Goal: Task Accomplishment & Management: Manage account settings

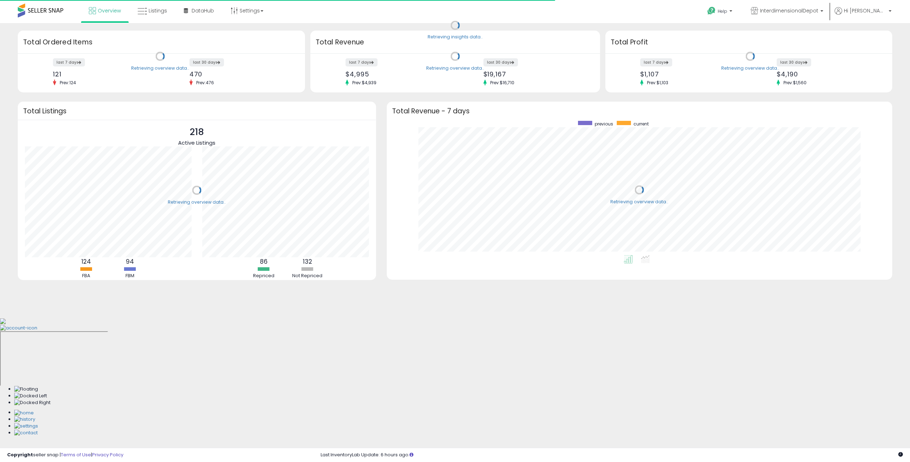
scroll to position [134, 491]
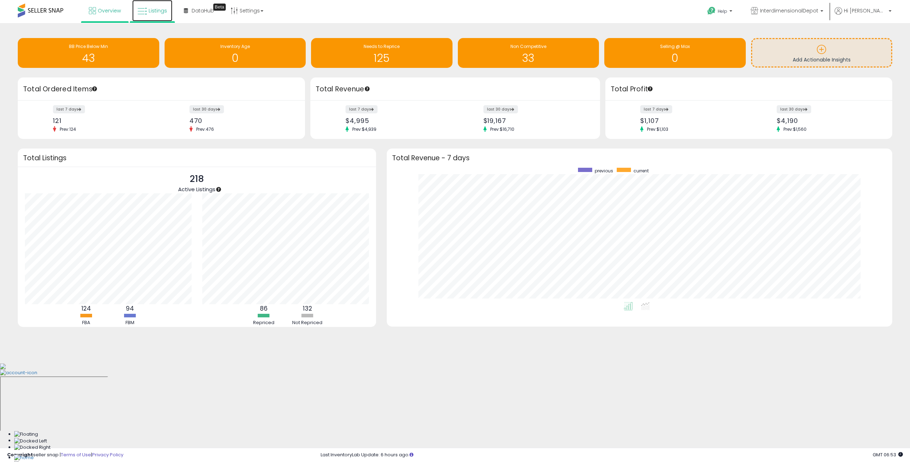
click at [165, 13] on span "Listings" at bounding box center [158, 10] width 18 height 7
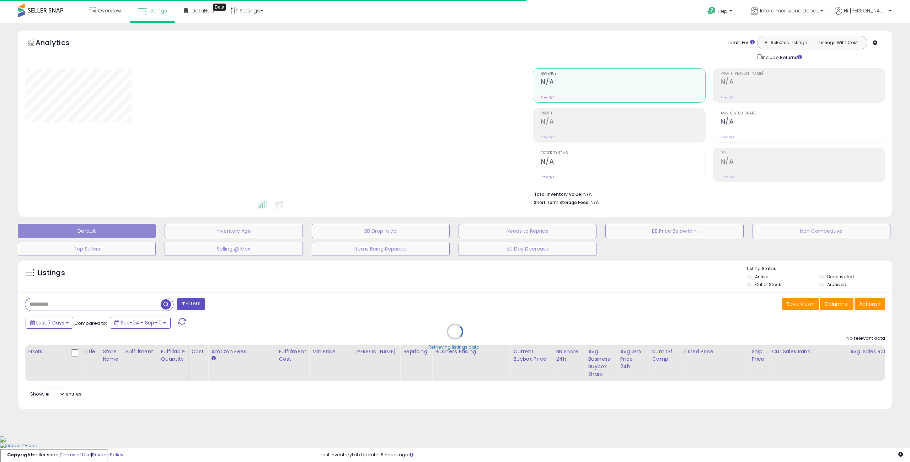
click at [98, 300] on div "Retrieving listings data.." at bounding box center [454, 337] width 885 height 162
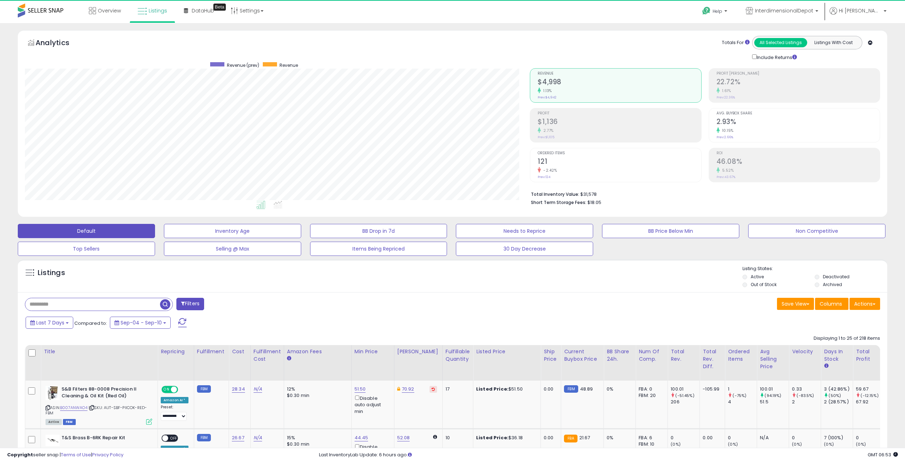
scroll to position [146, 505]
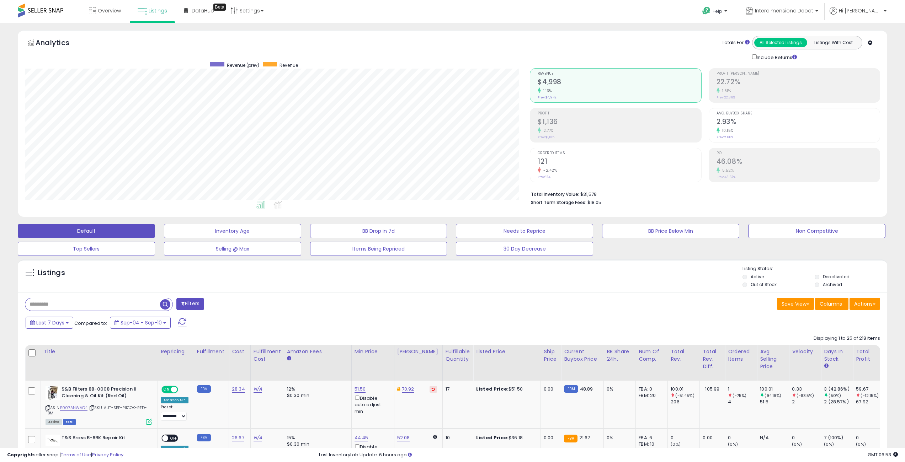
click at [98, 300] on input "text" at bounding box center [92, 304] width 135 height 12
type input "***"
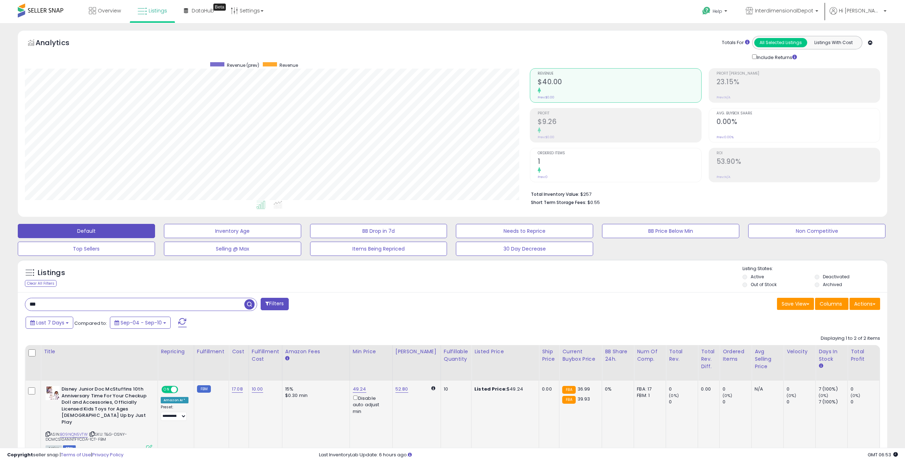
scroll to position [116, 0]
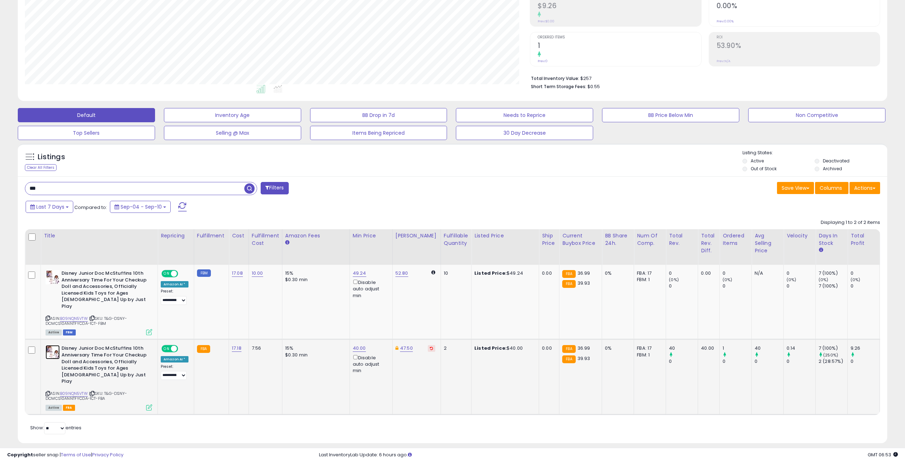
click at [55, 348] on img at bounding box center [53, 352] width 14 height 14
